Goal: Task Accomplishment & Management: Manage account settings

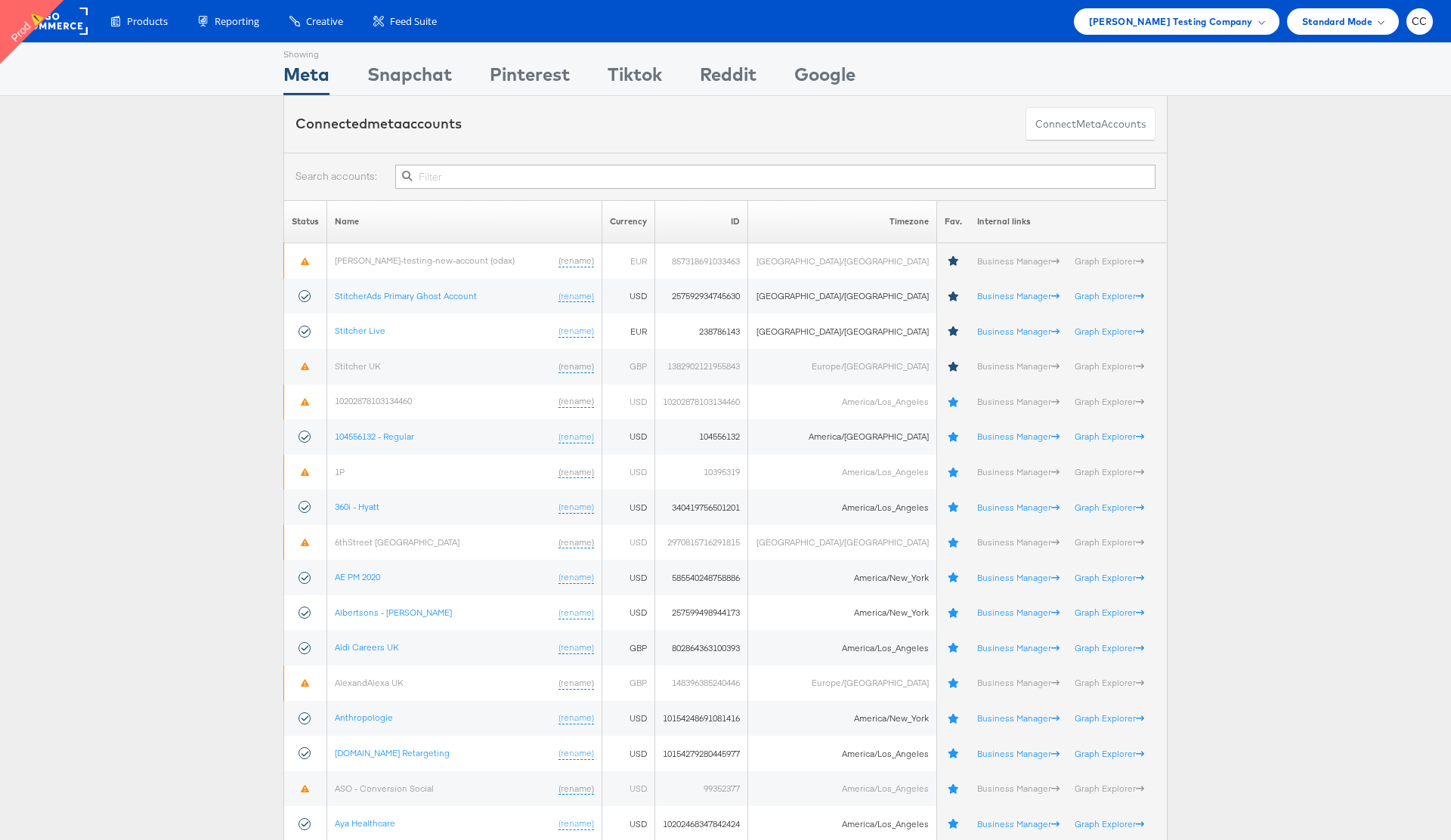
click at [1257, 24] on div "[PERSON_NAME] Testing Company" at bounding box center [1176, 21] width 176 height 16
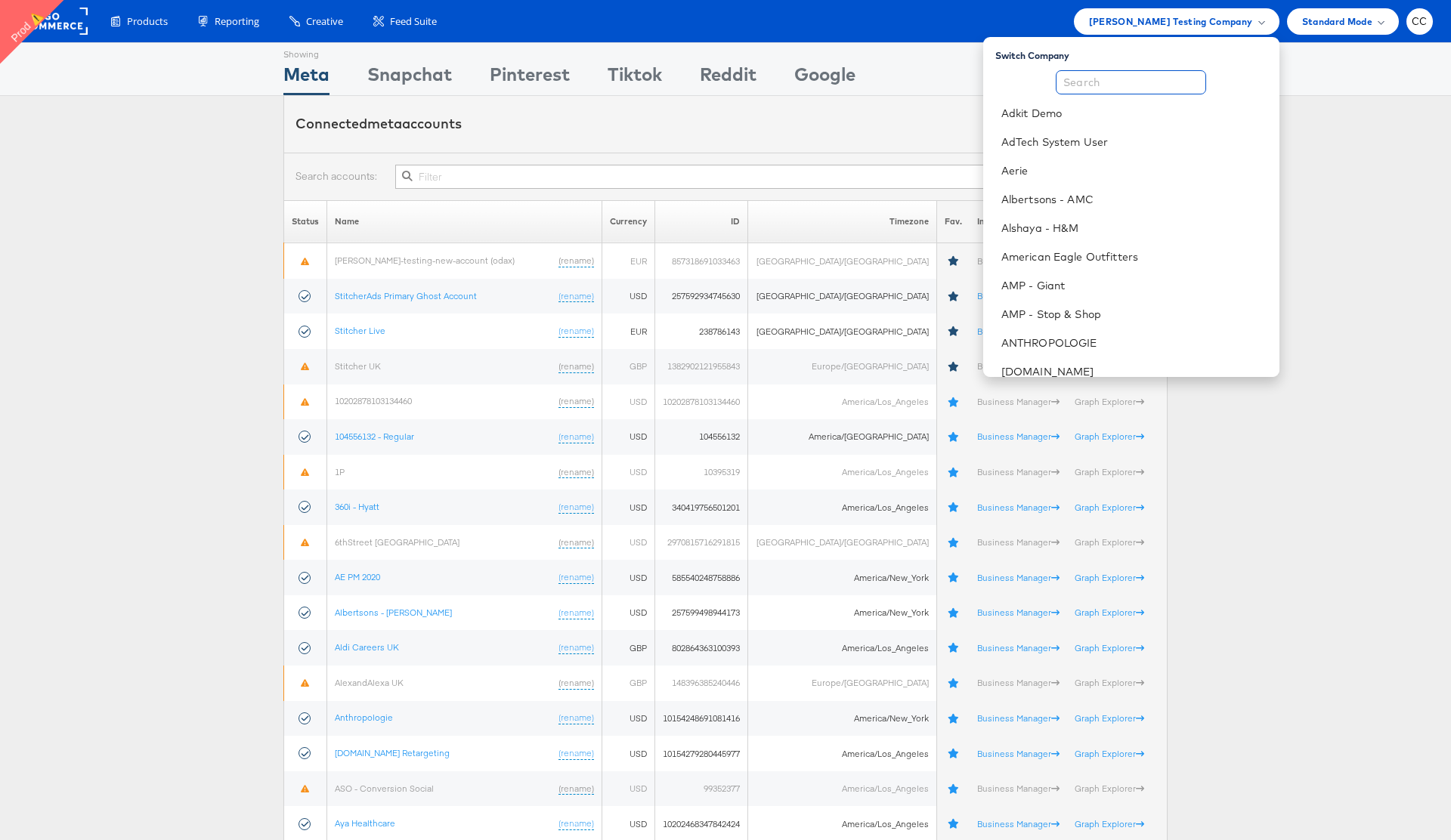
click at [1116, 84] on input "text" at bounding box center [1130, 82] width 151 height 24
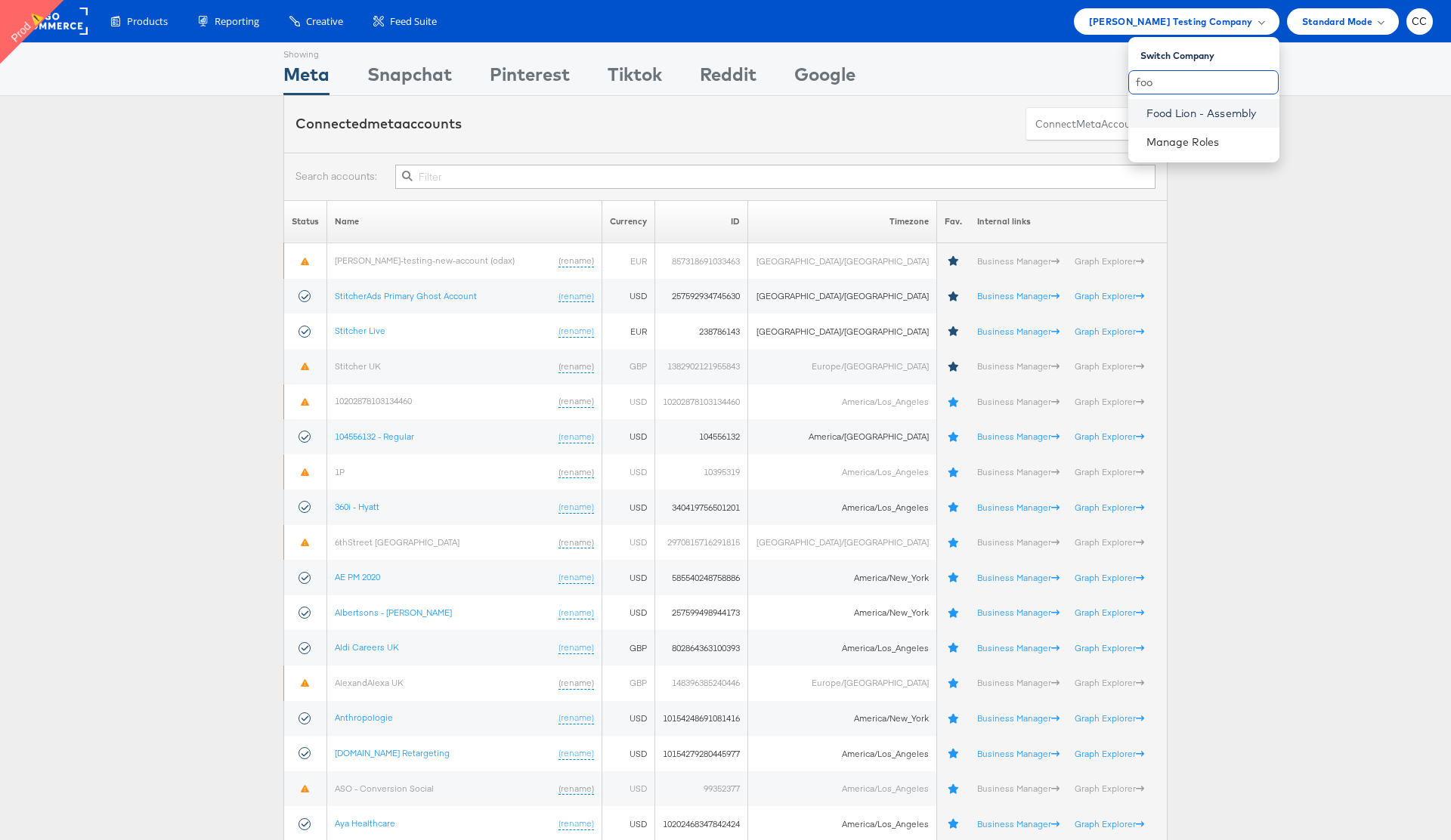
type input "foo"
click at [1193, 116] on link "Food Lion - Assembly" at bounding box center [1206, 113] width 121 height 15
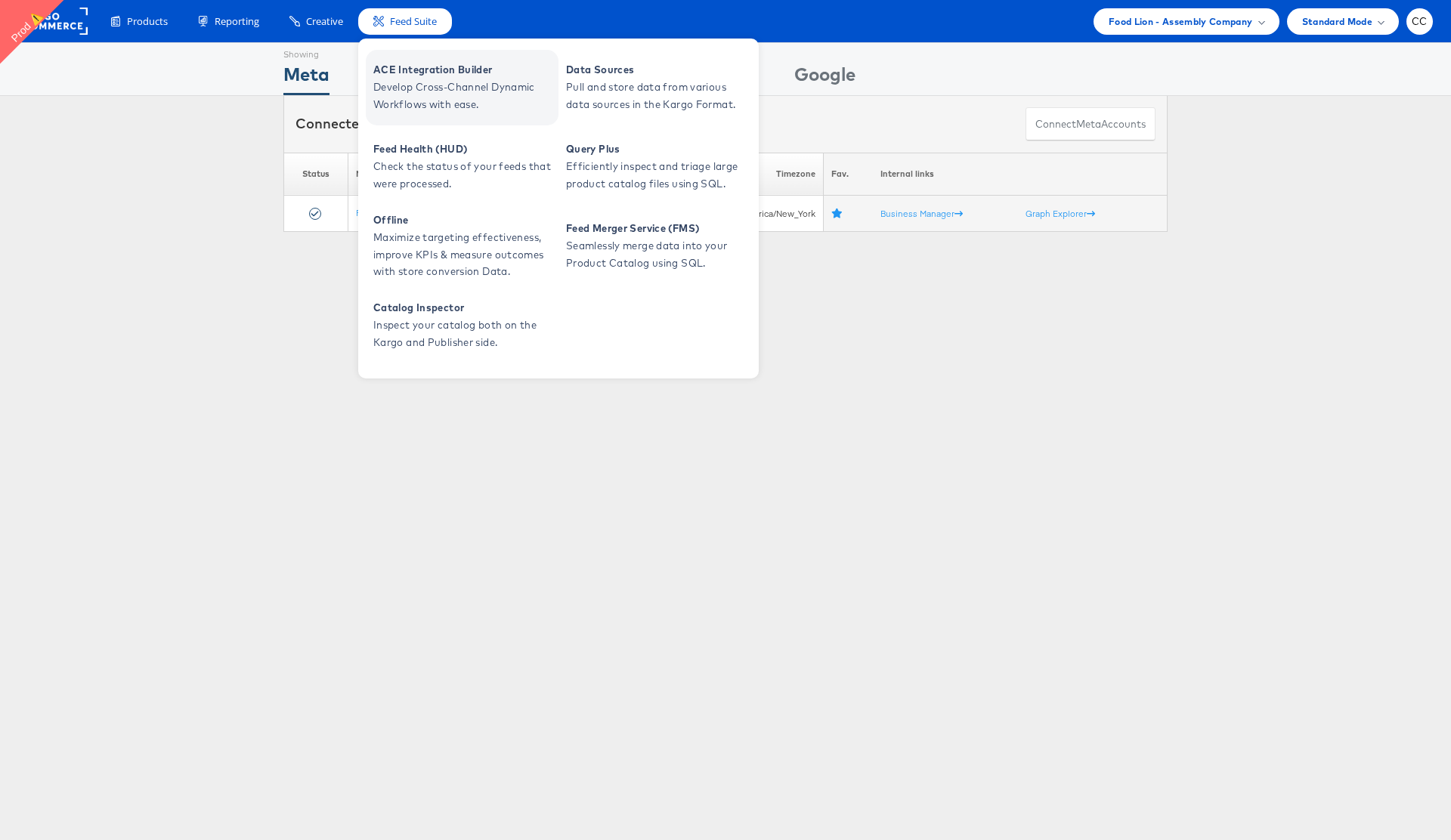
click at [431, 88] on span "Develop Cross-Channel Dynamic Workflows with ease." at bounding box center [464, 96] width 181 height 35
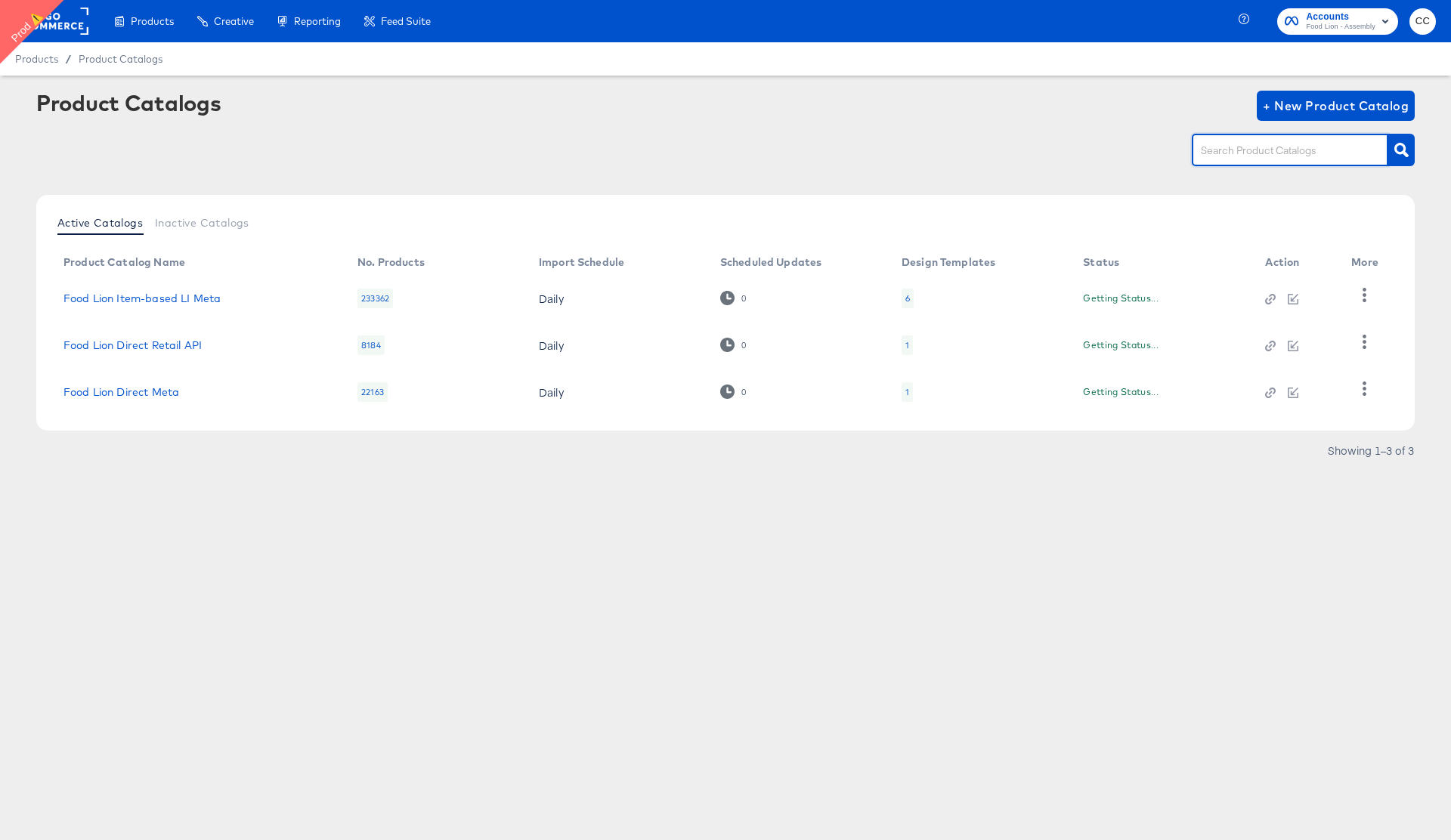
click at [1256, 152] on input "text" at bounding box center [1278, 151] width 161 height 17
paste input "Food Lion Direct Retail API"
type input "Food Lion Direct Retail API"
click at [1400, 149] on icon "button" at bounding box center [1401, 150] width 14 height 14
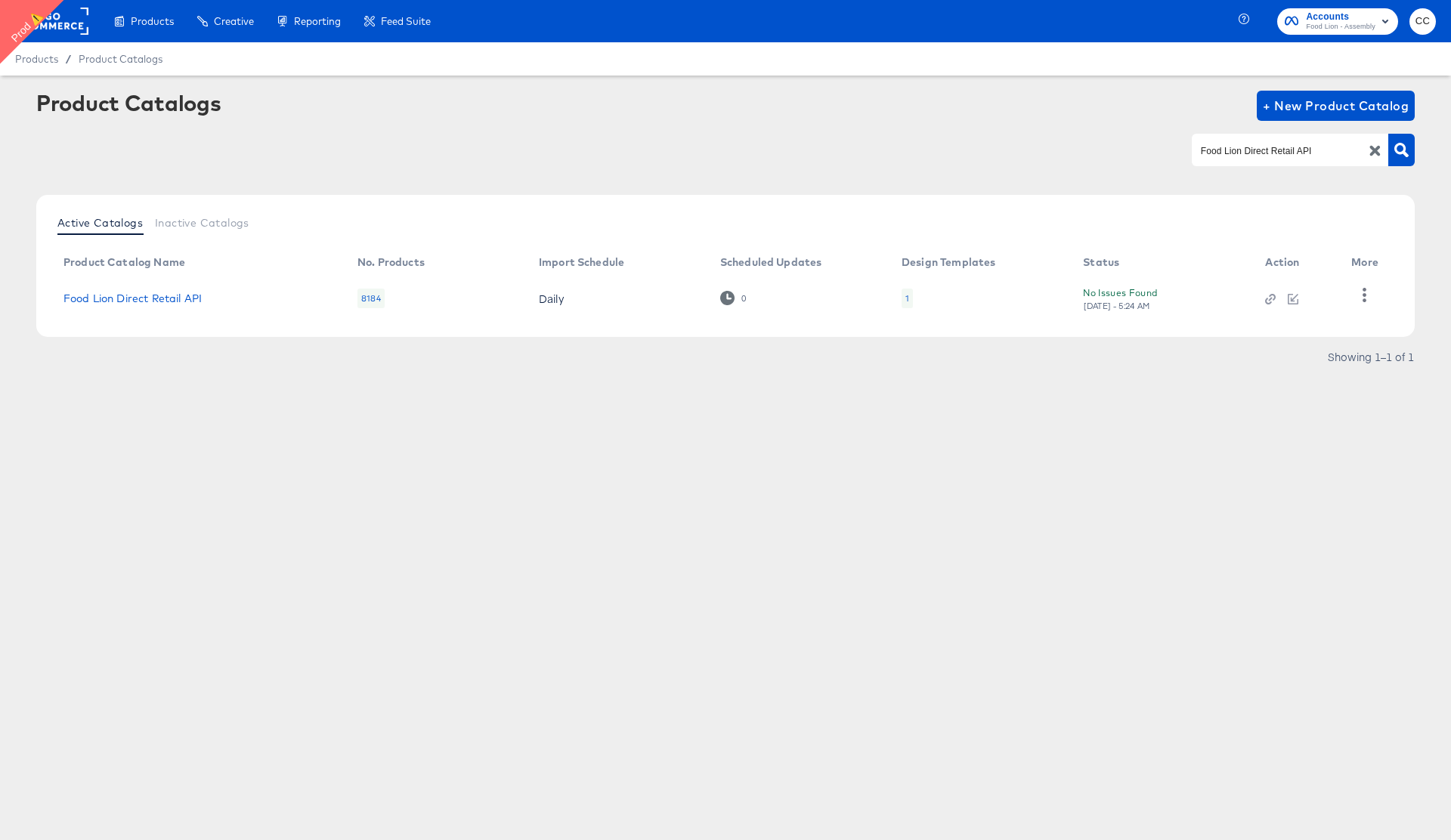
click at [57, 21] on rect at bounding box center [54, 21] width 70 height 27
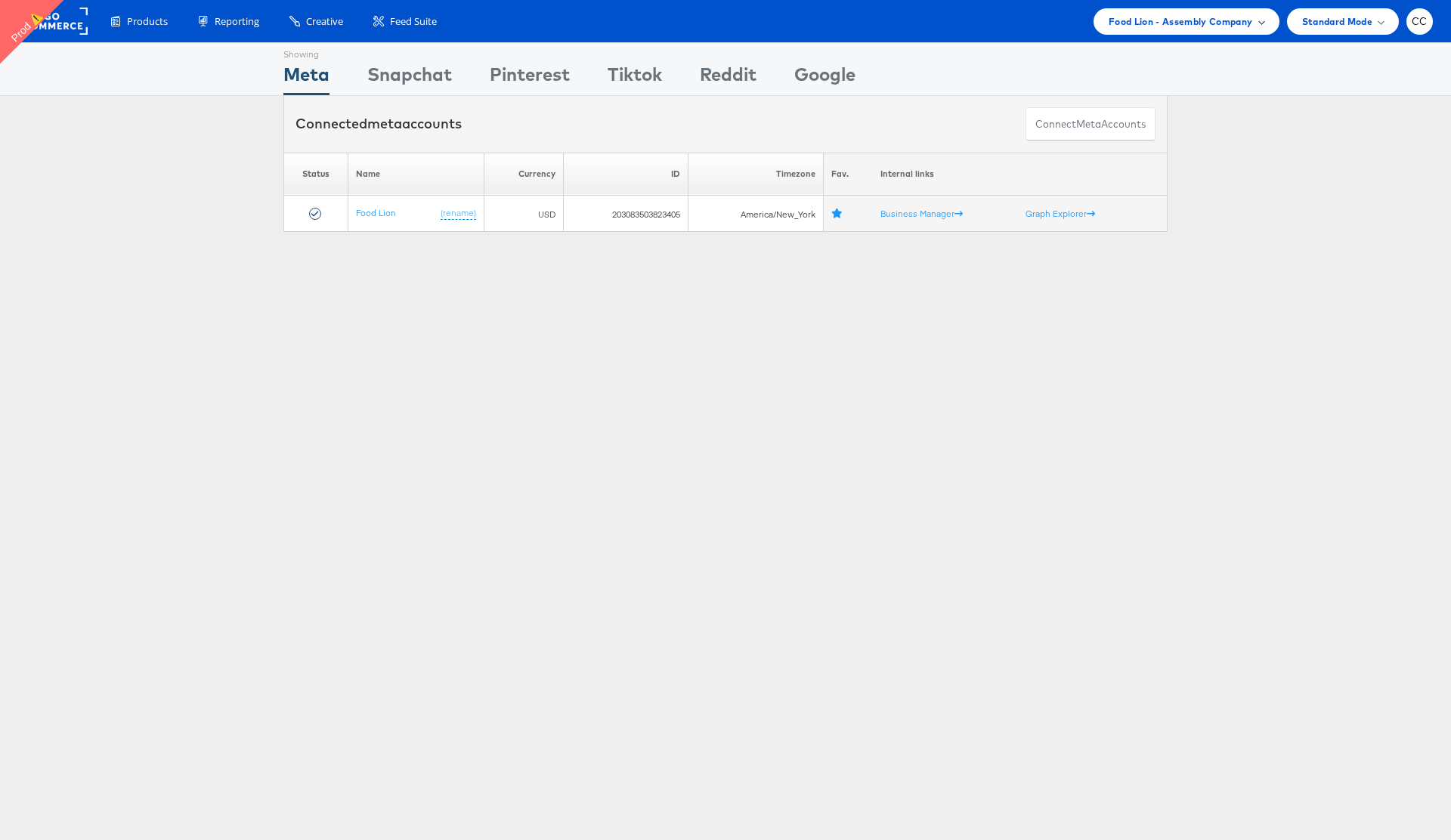
click at [1254, 27] on div "Food Lion - Assembly Company" at bounding box center [1186, 21] width 156 height 16
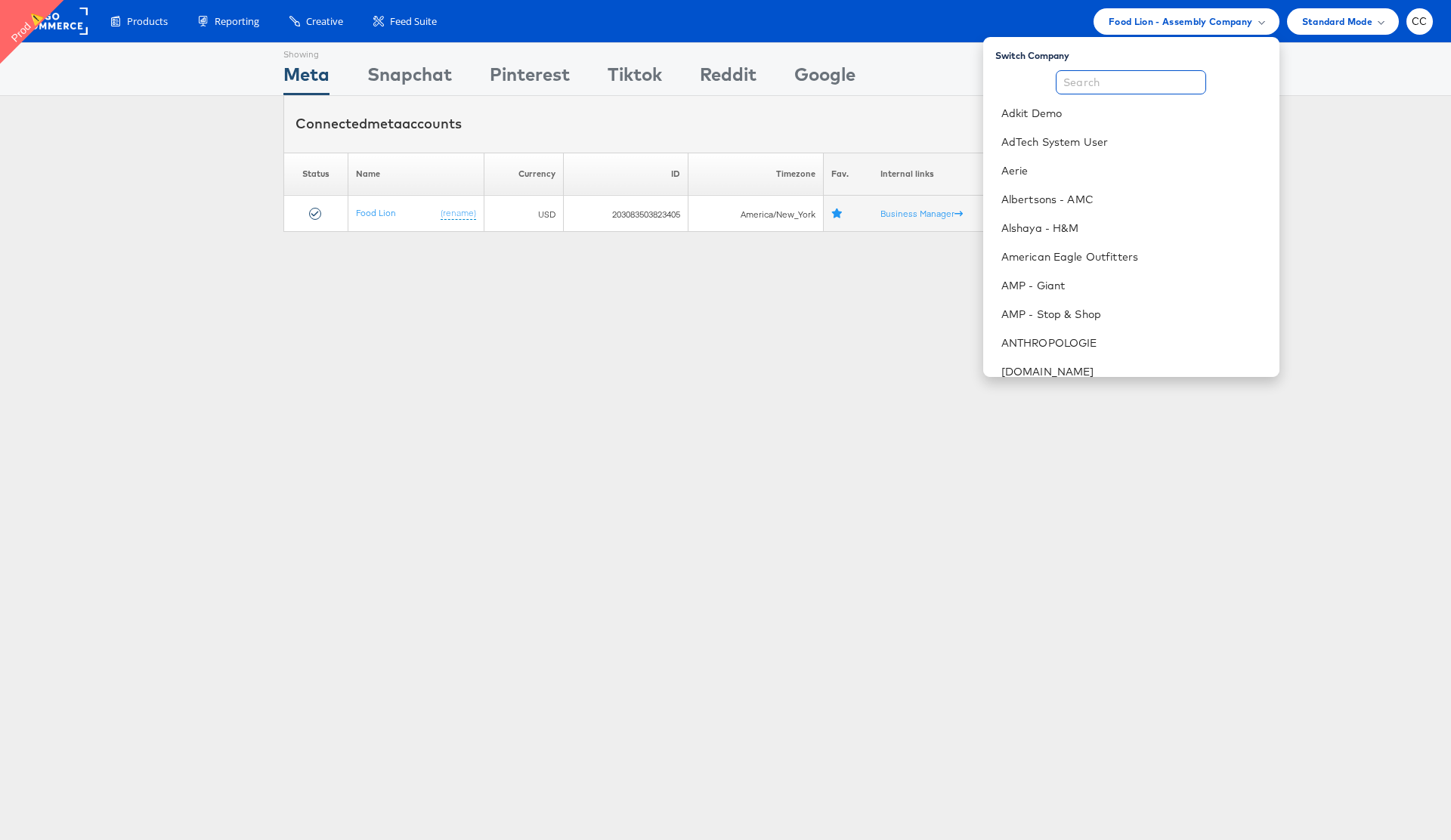
click at [1121, 87] on input "text" at bounding box center [1130, 82] width 151 height 24
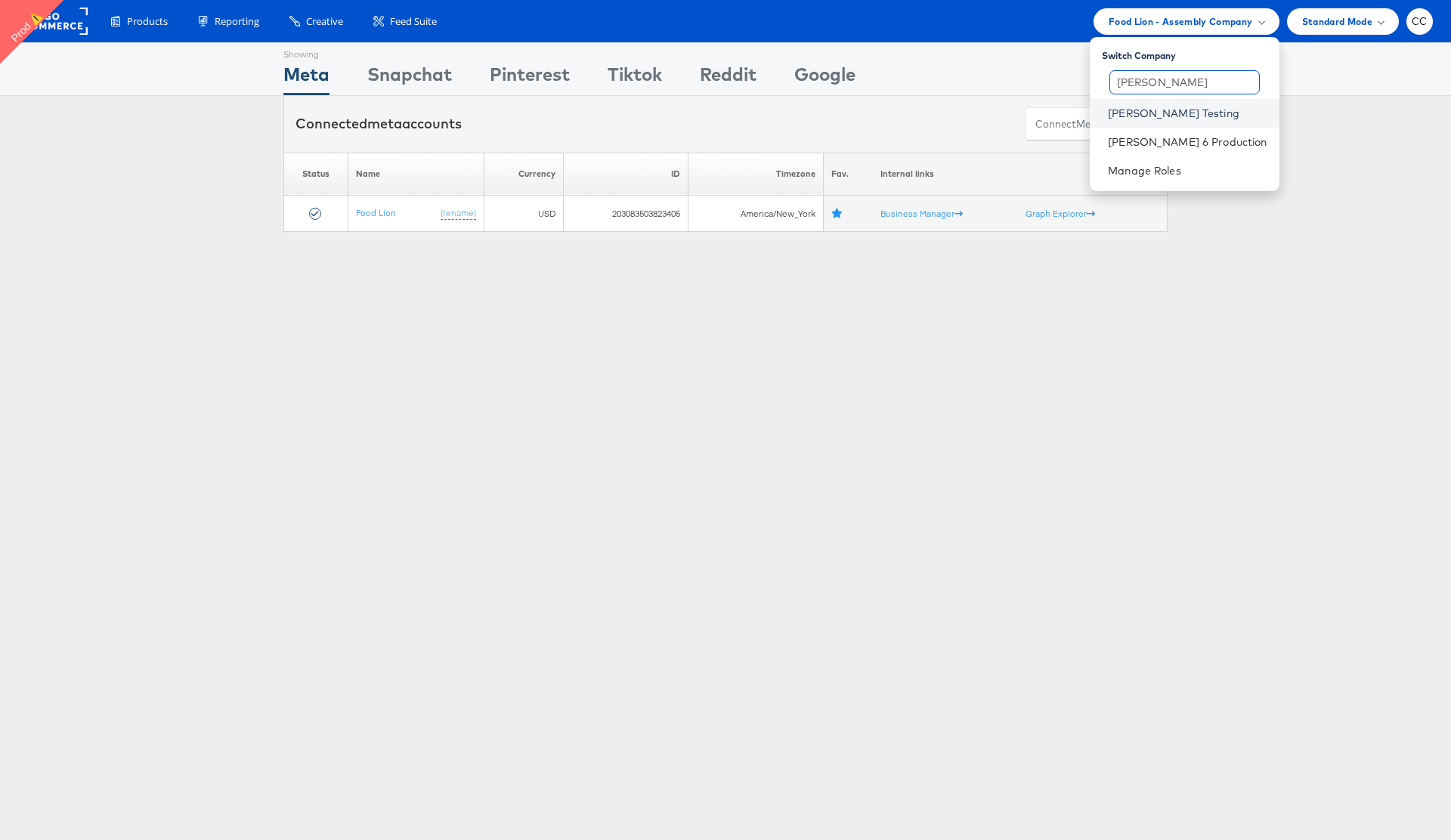
type input "colin"
click at [1225, 111] on link "[PERSON_NAME] Testing" at bounding box center [1187, 113] width 159 height 15
